Goal: Information Seeking & Learning: Learn about a topic

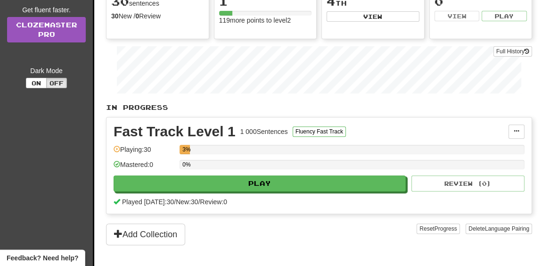
scroll to position [141, 0]
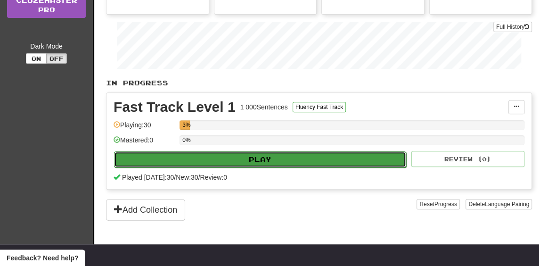
click at [287, 151] on button "Play" at bounding box center [260, 159] width 292 height 16
select select "**"
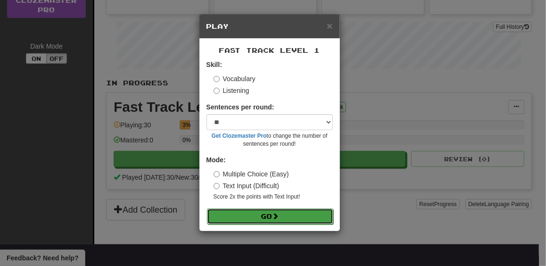
click at [269, 215] on button "Go" at bounding box center [270, 216] width 126 height 16
click at [261, 215] on button "Go" at bounding box center [270, 216] width 126 height 16
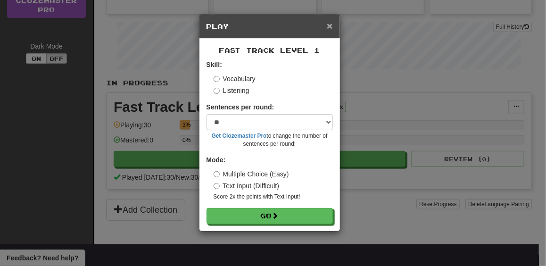
click at [331, 26] on span "×" at bounding box center [330, 25] width 6 height 11
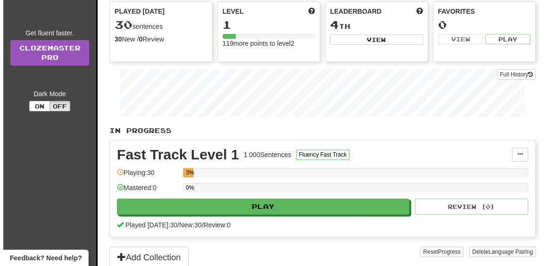
scroll to position [94, 0]
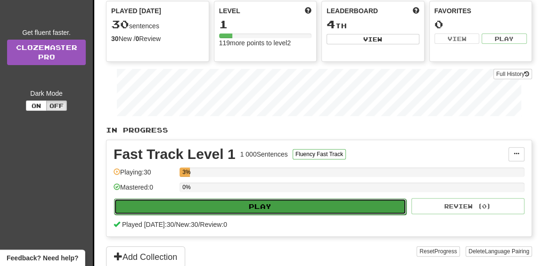
click at [390, 204] on button "Play" at bounding box center [260, 206] width 292 height 16
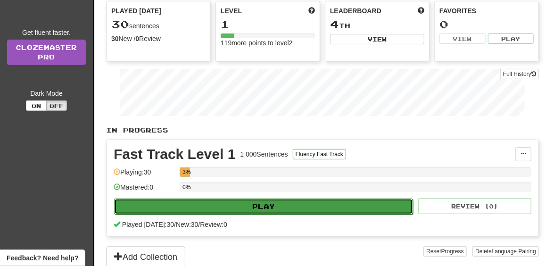
select select "**"
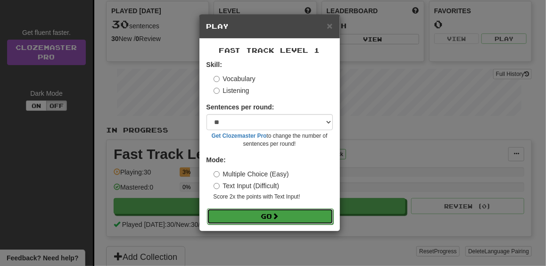
click at [310, 214] on button "Go" at bounding box center [270, 216] width 126 height 16
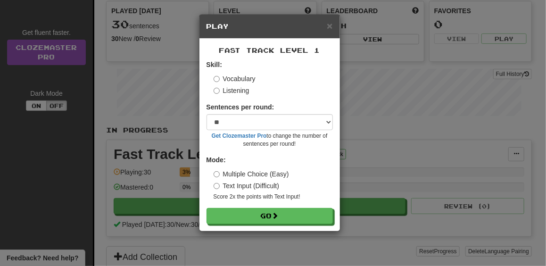
click at [235, 91] on label "Listening" at bounding box center [232, 90] width 36 height 9
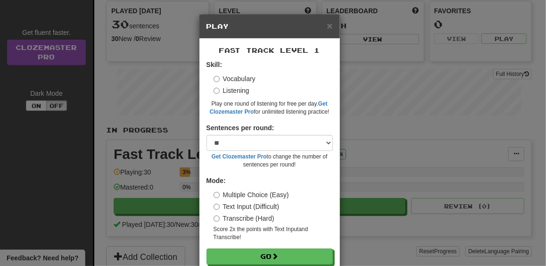
click at [233, 81] on label "Vocabulary" at bounding box center [235, 78] width 42 height 9
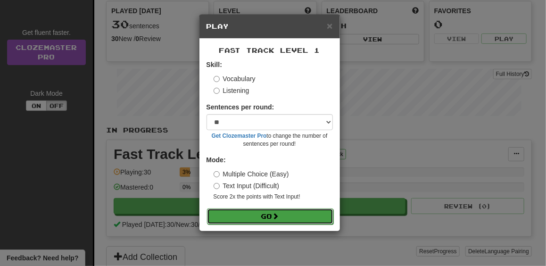
click at [259, 215] on button "Go" at bounding box center [270, 216] width 126 height 16
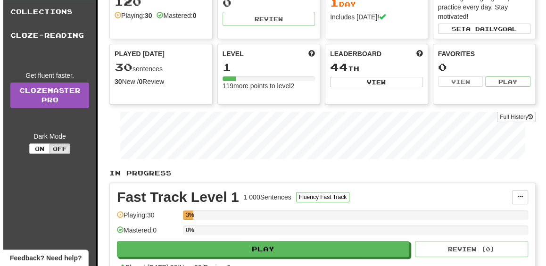
scroll to position [141, 0]
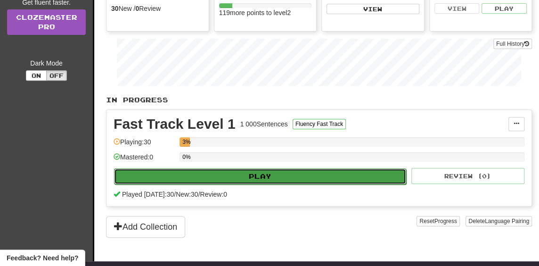
click at [280, 172] on button "Play" at bounding box center [260, 176] width 292 height 16
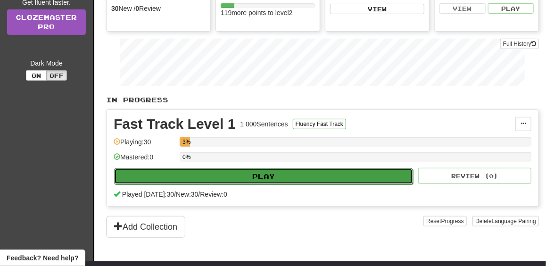
select select "**"
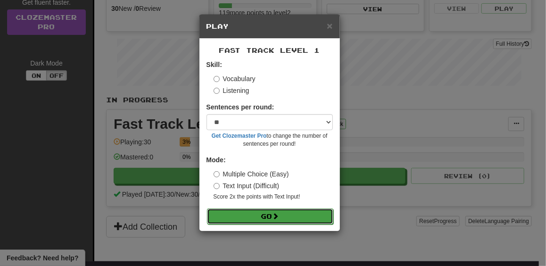
click at [271, 214] on button "Go" at bounding box center [270, 216] width 126 height 16
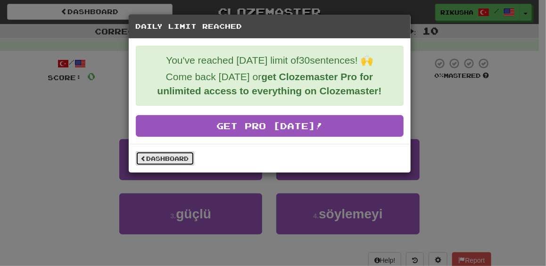
click at [149, 158] on link "Dashboard" at bounding box center [165, 158] width 58 height 14
